Goal: Transaction & Acquisition: Purchase product/service

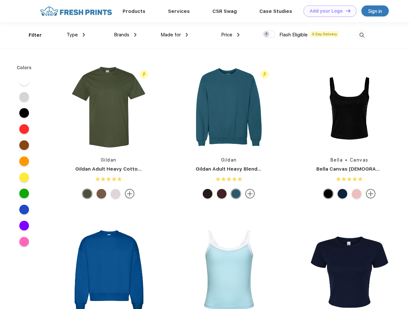
click at [328, 11] on link "Add your Logo Design Tool" at bounding box center [329, 10] width 53 height 11
click at [0, 0] on div "Design Tool" at bounding box center [0, 0] width 0 height 0
click at [345, 11] on link "Add your Logo Design Tool" at bounding box center [329, 10] width 53 height 11
click at [31, 35] on div "Filter" at bounding box center [35, 35] width 13 height 7
click at [76, 35] on span "Type" at bounding box center [72, 35] width 11 height 6
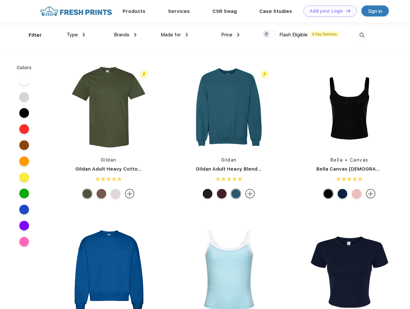
click at [125, 35] on span "Brands" at bounding box center [121, 35] width 15 height 6
click at [174, 35] on span "Made for" at bounding box center [171, 35] width 20 height 6
click at [230, 35] on span "Price" at bounding box center [226, 35] width 11 height 6
click at [269, 34] on div at bounding box center [269, 34] width 13 height 7
click at [267, 34] on input "checkbox" at bounding box center [265, 32] width 4 height 4
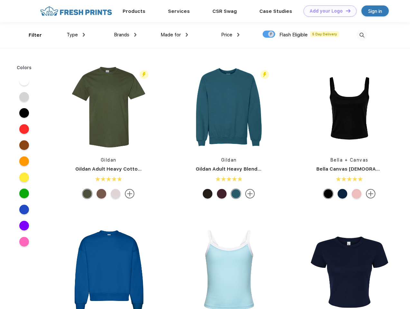
click at [362, 35] on img at bounding box center [362, 35] width 11 height 11
